Goal: Information Seeking & Learning: Find specific fact

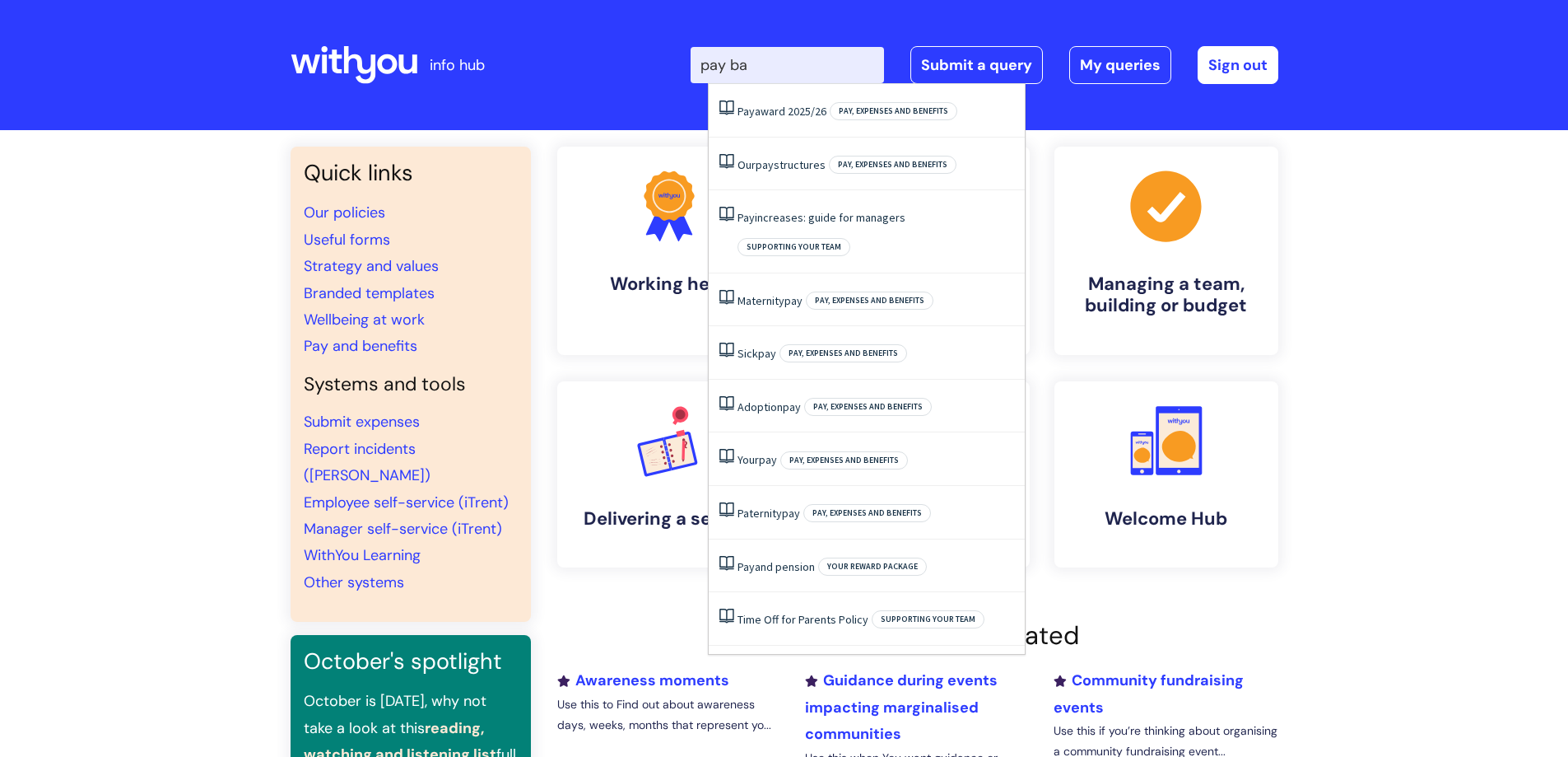
type input "pay ban"
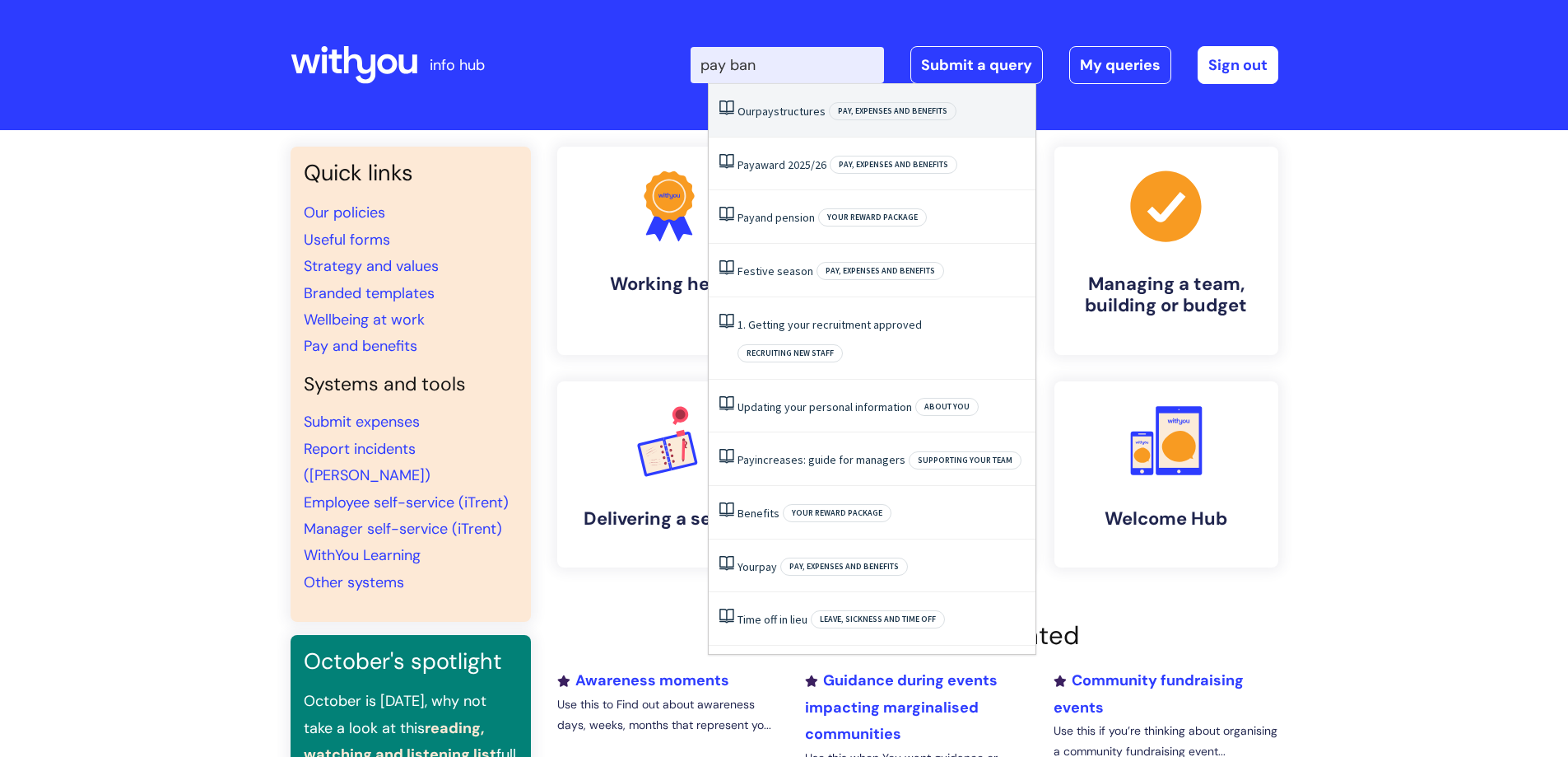
click at [775, 109] on link "Our pay structures" at bounding box center [781, 111] width 88 height 15
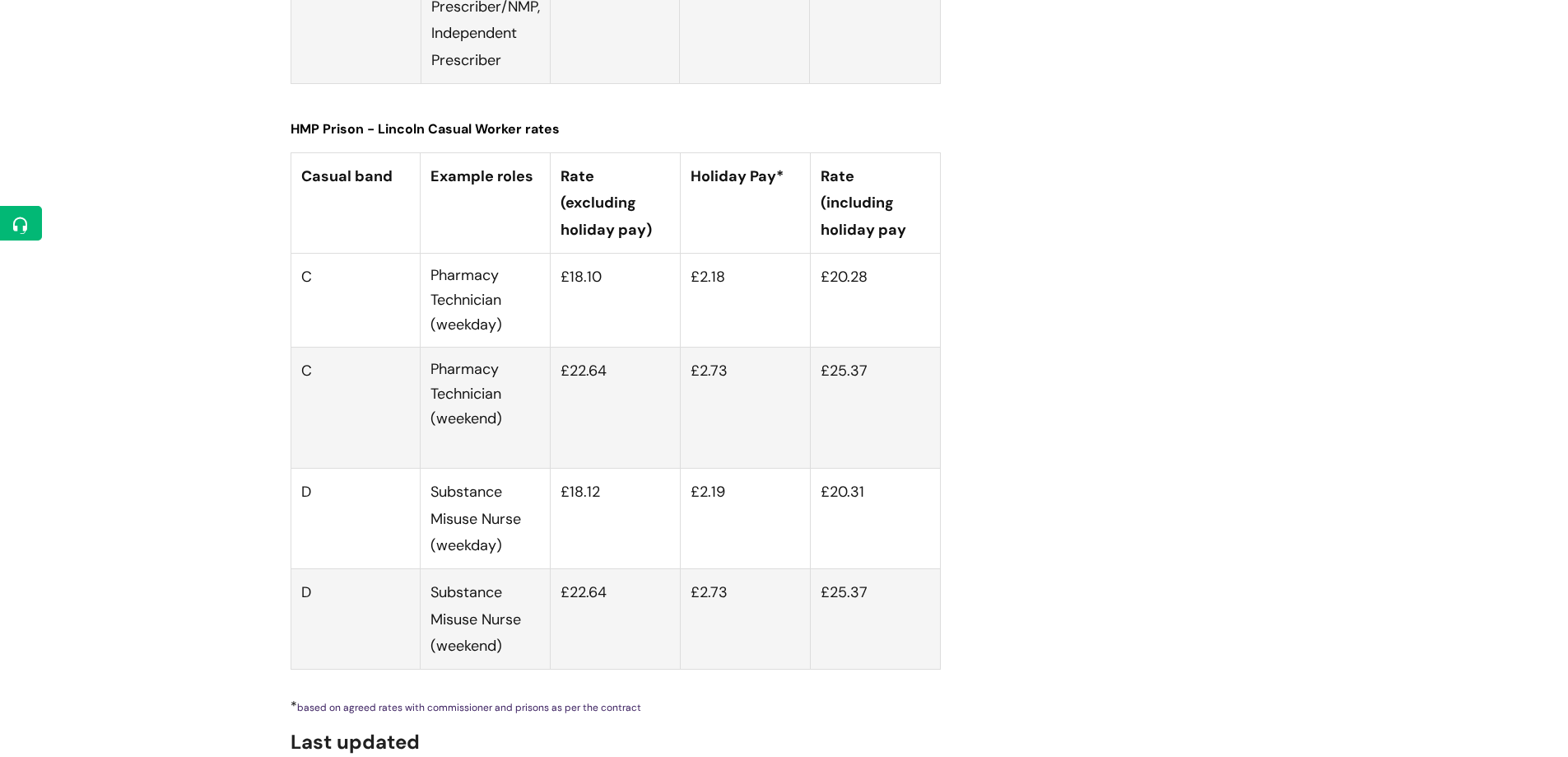
scroll to position [6194, 0]
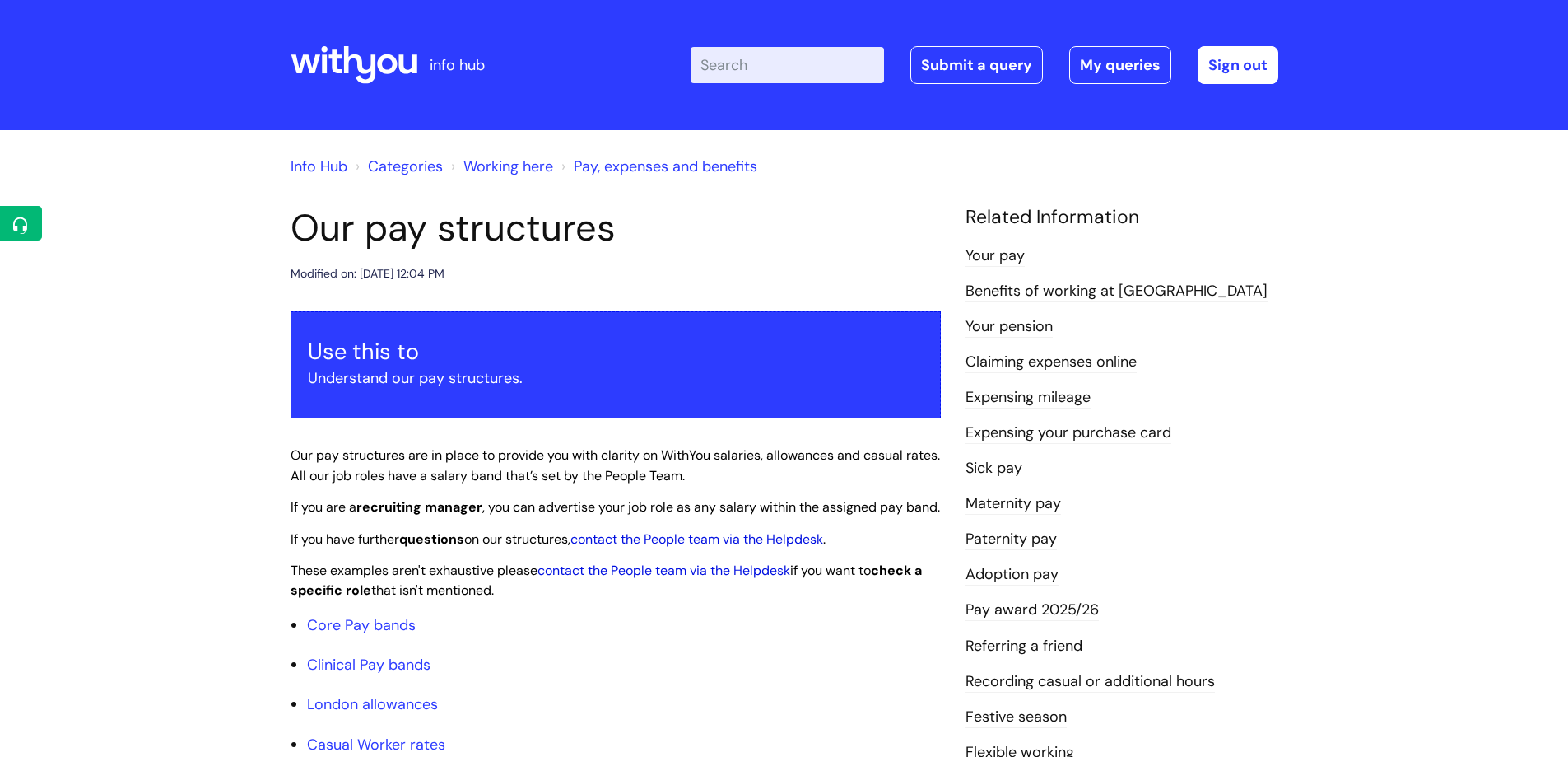
scroll to position [6194, 0]
